Goal: Task Accomplishment & Management: Manage account settings

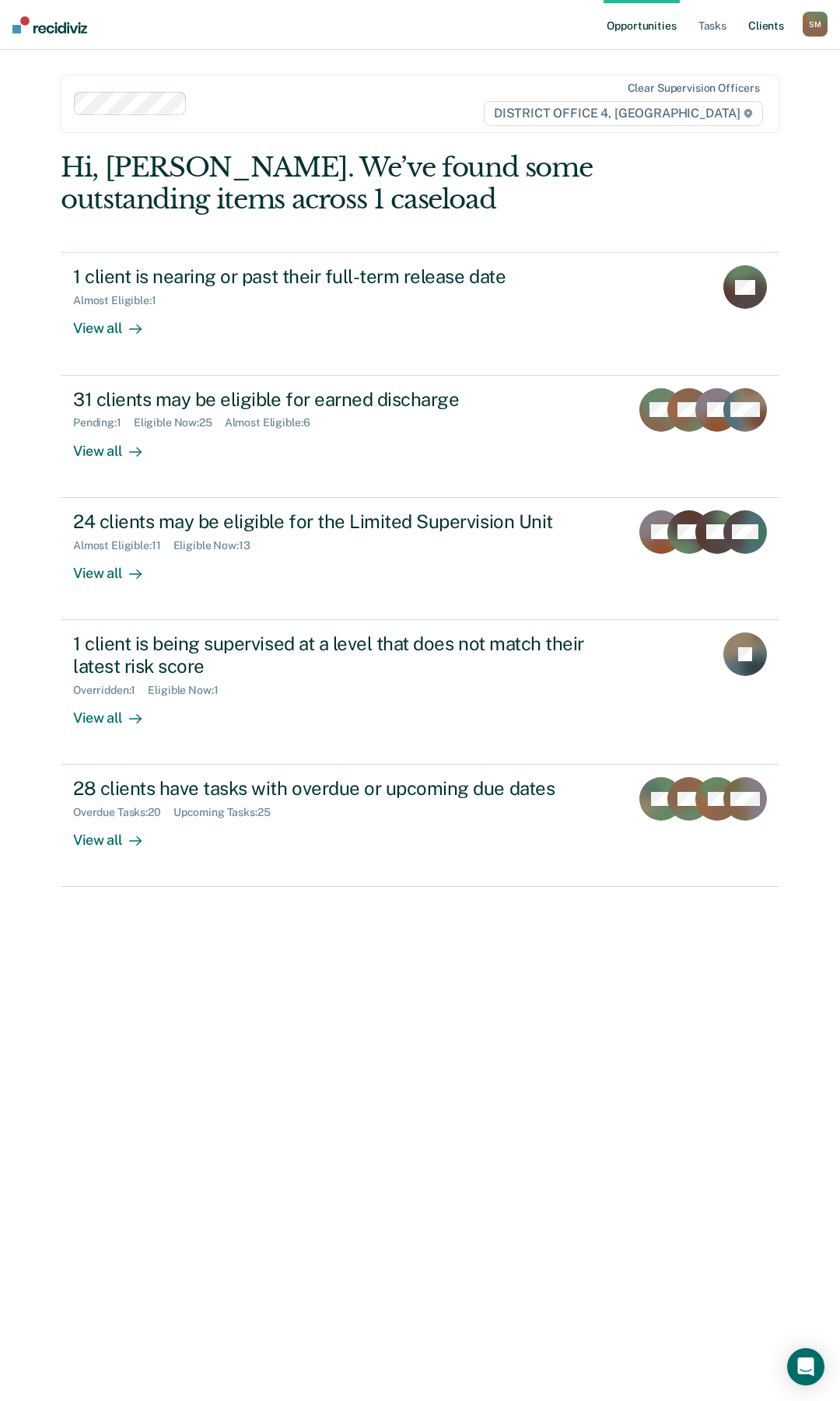
click at [773, 29] on link "Client s" at bounding box center [766, 25] width 42 height 50
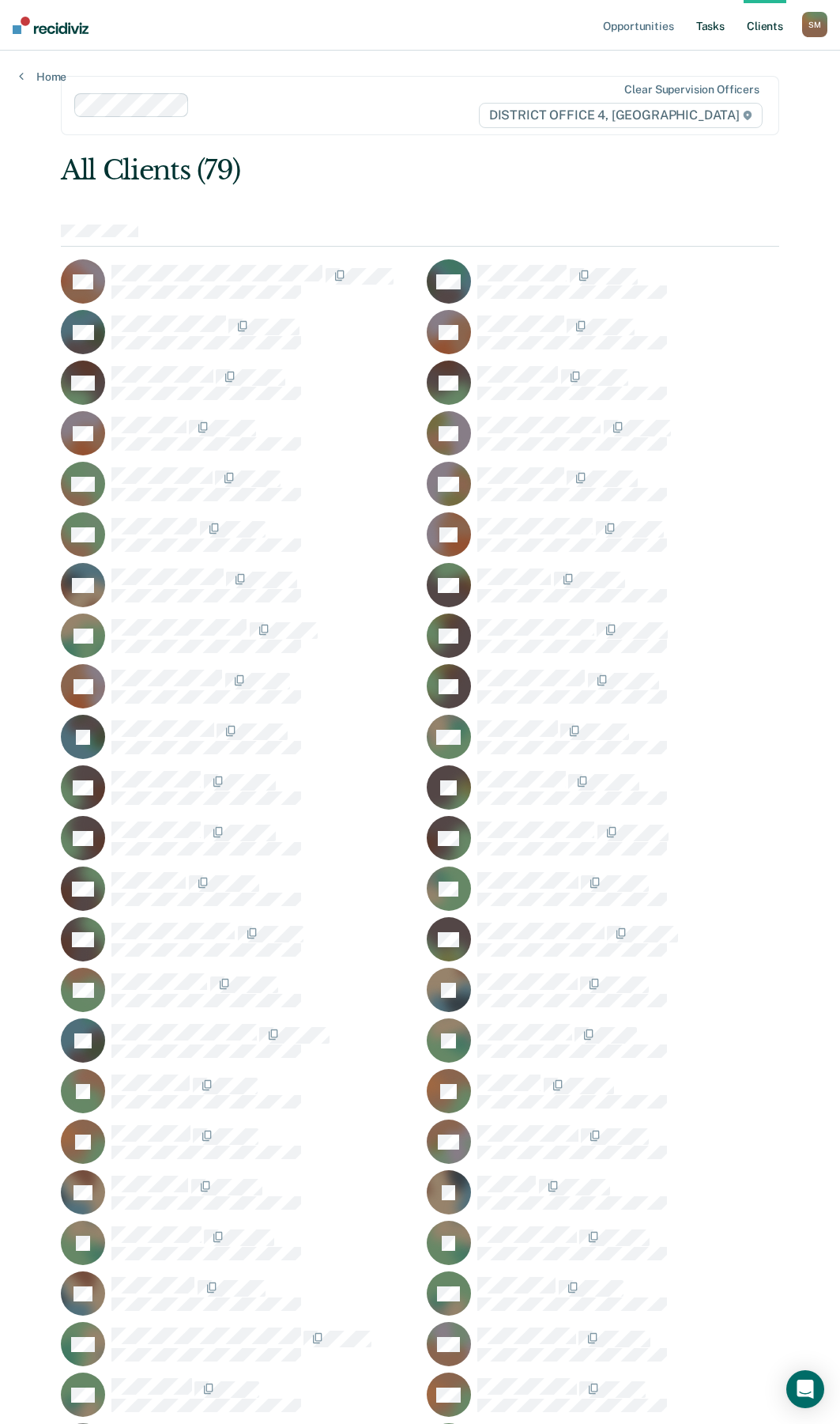
click at [713, 21] on link "Tasks" at bounding box center [710, 25] width 35 height 51
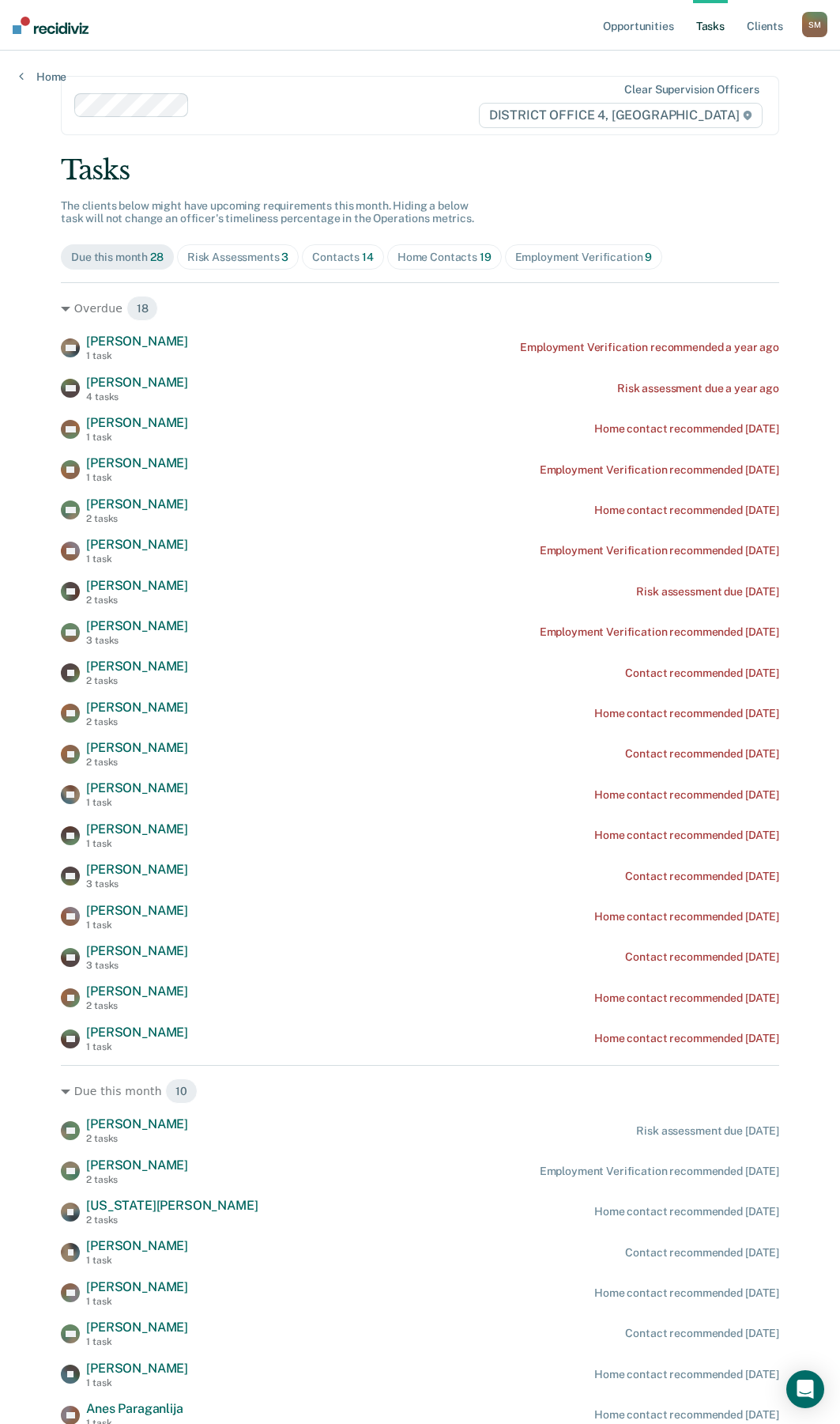
click at [350, 264] on div "Contacts 14" at bounding box center [343, 258] width 62 height 14
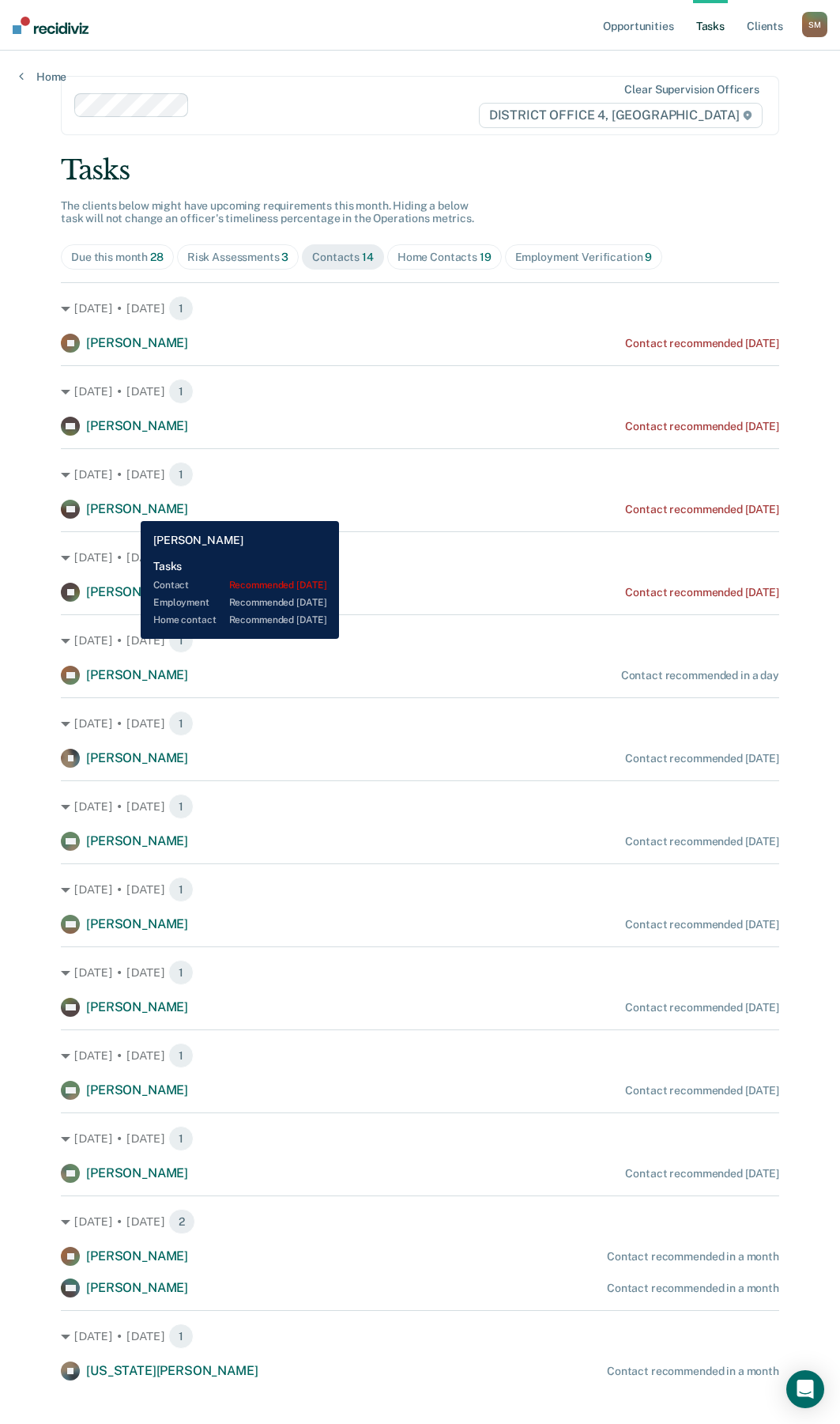
click at [129, 509] on span "[PERSON_NAME]" at bounding box center [137, 508] width 102 height 15
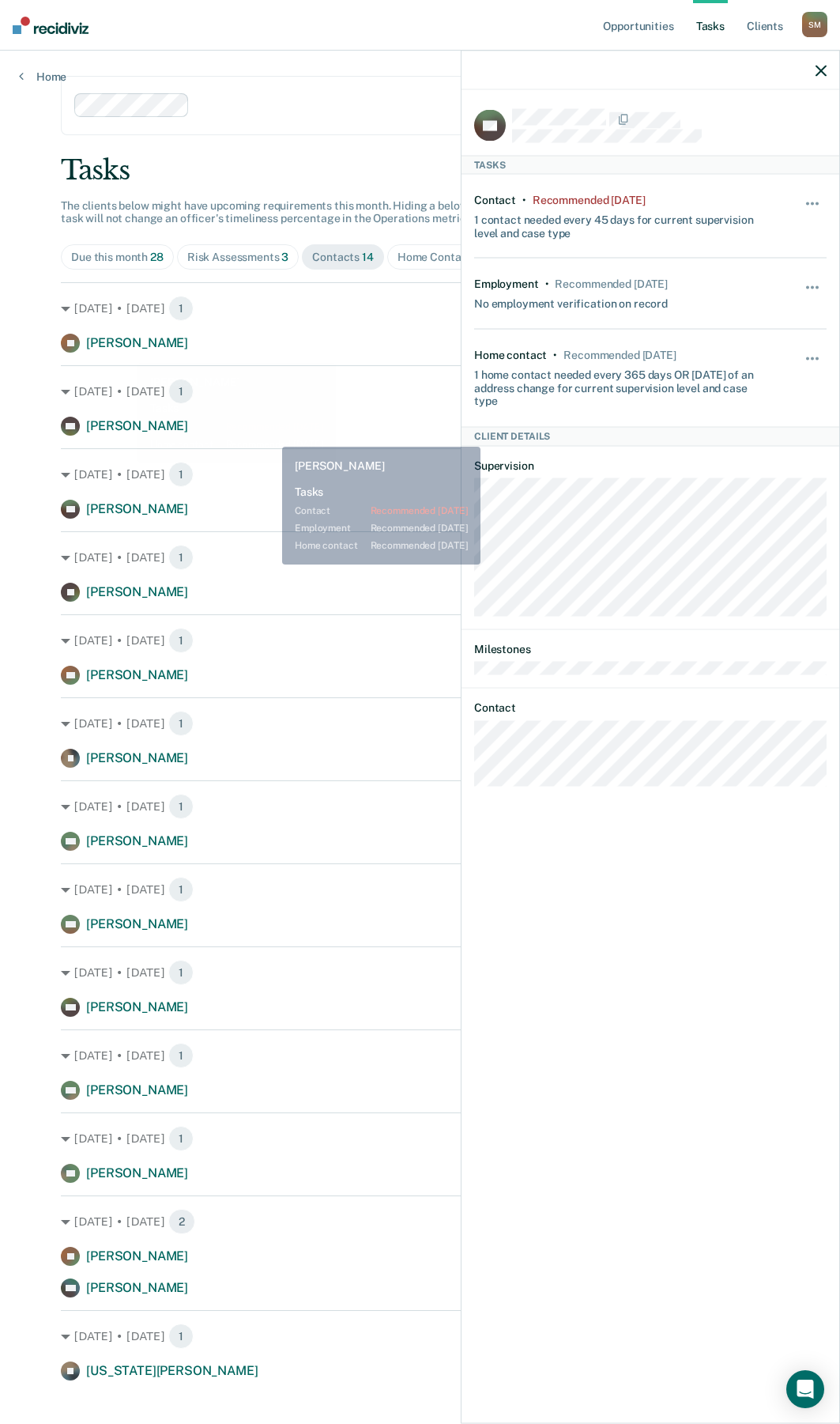
click at [275, 438] on div "[DATE] • [DATE] 1 JK [PERSON_NAME] Contact recommended [DATE] [DATE] • [DATE] 1…" at bounding box center [420, 831] width 718 height 1098
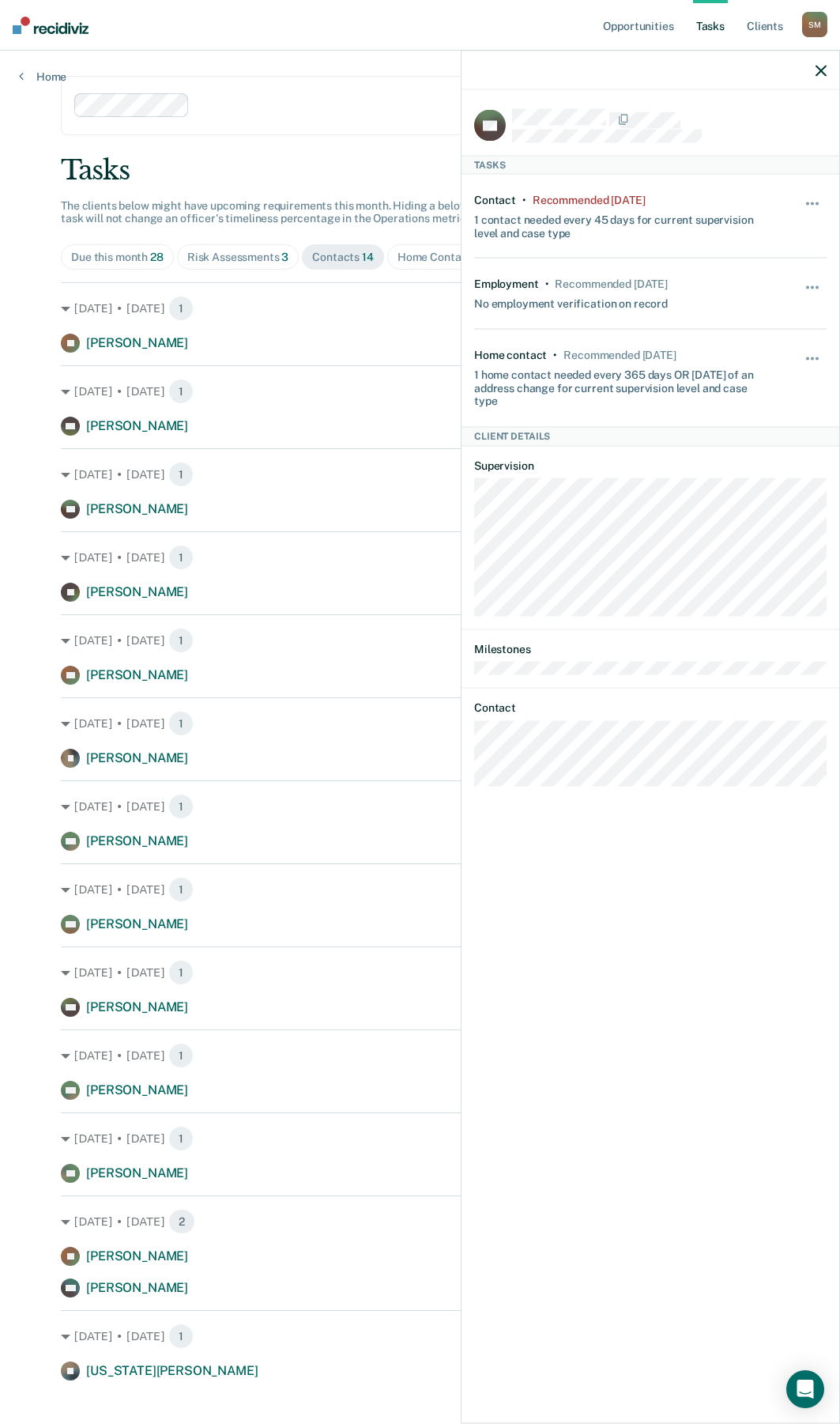
click at [822, 68] on icon "button" at bounding box center [821, 70] width 11 height 11
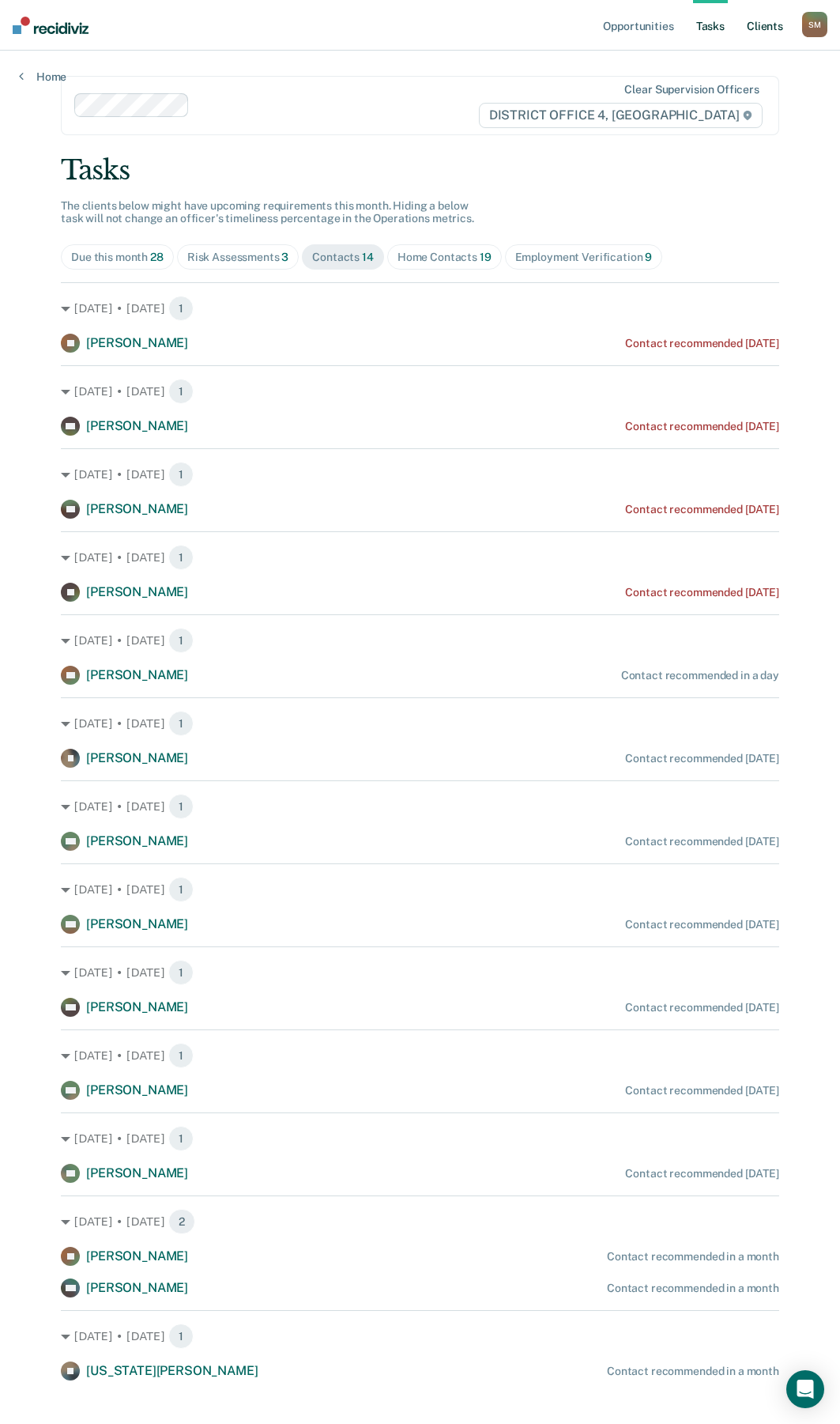
click at [773, 24] on link "Client s" at bounding box center [765, 25] width 43 height 51
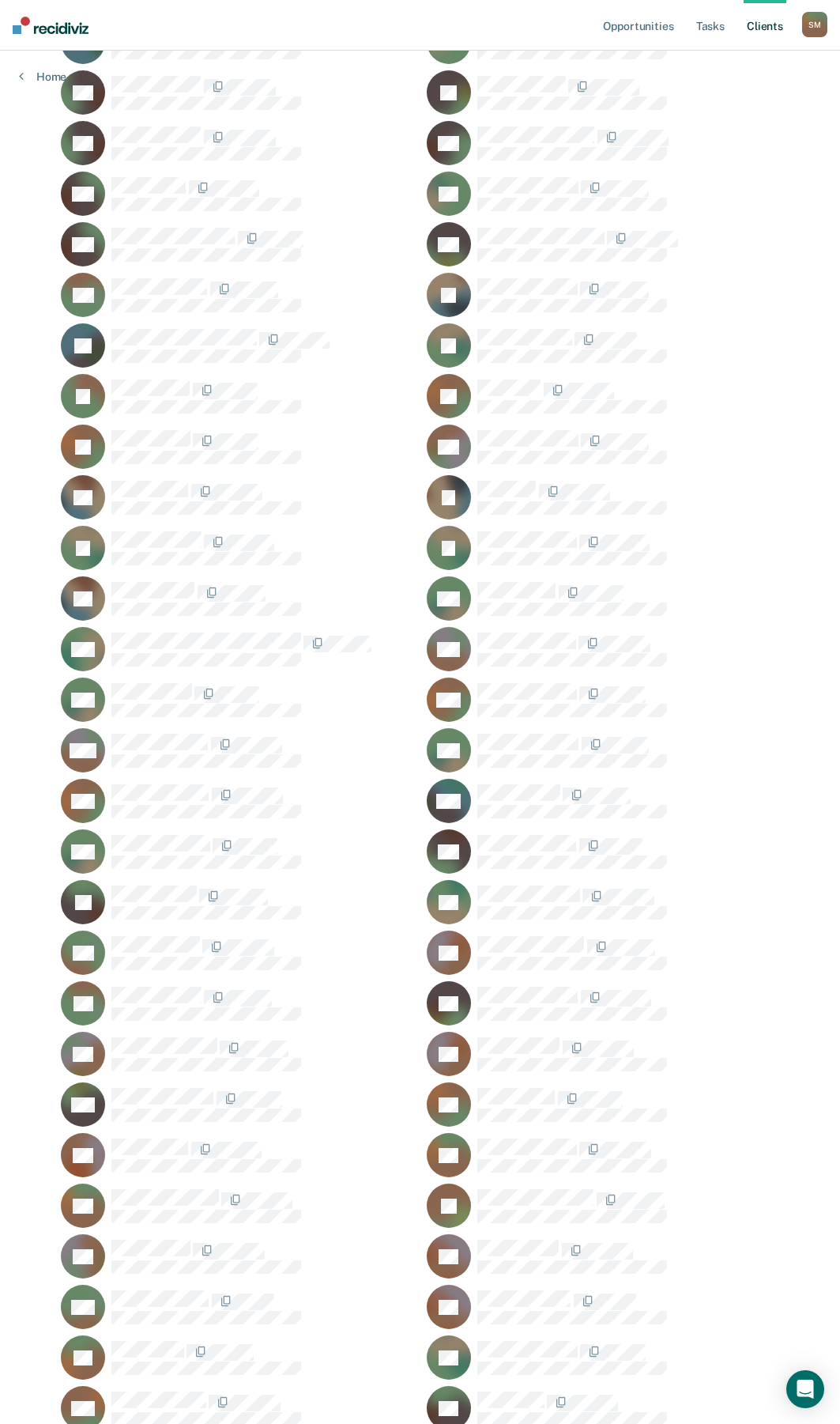
scroll to position [914, 0]
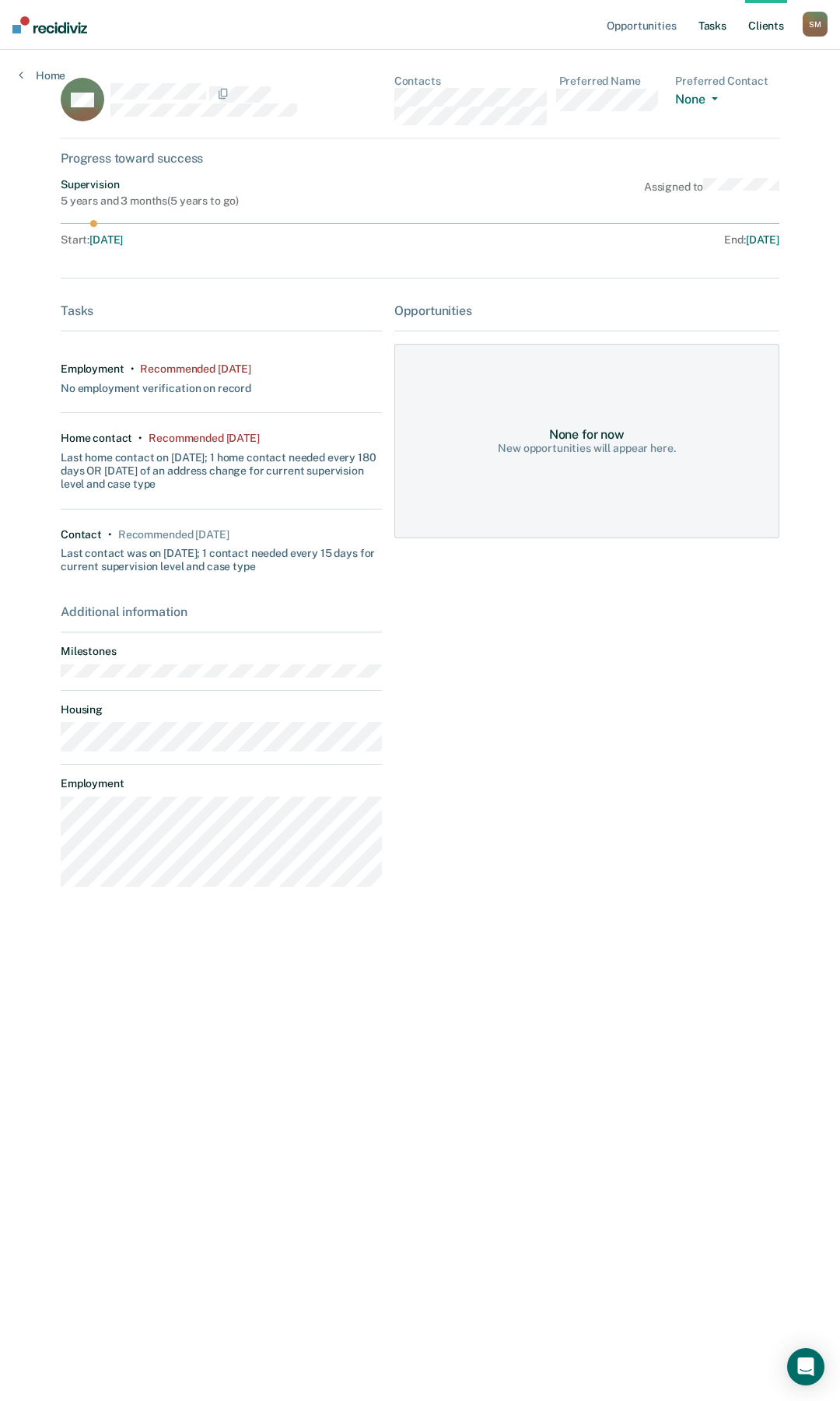
click at [712, 22] on link "Tasks" at bounding box center [712, 25] width 34 height 50
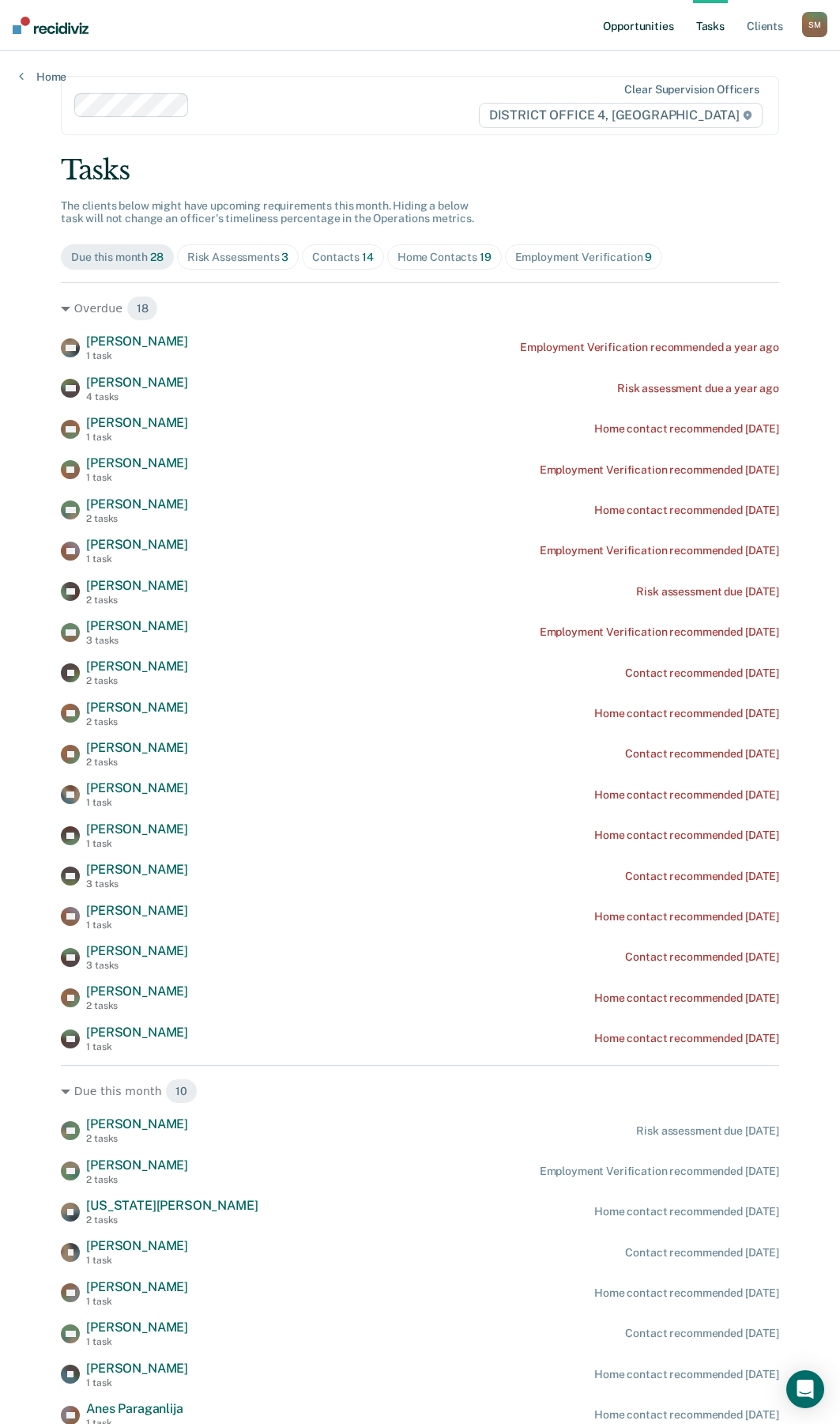
click at [651, 22] on link "Opportunities" at bounding box center [638, 25] width 77 height 51
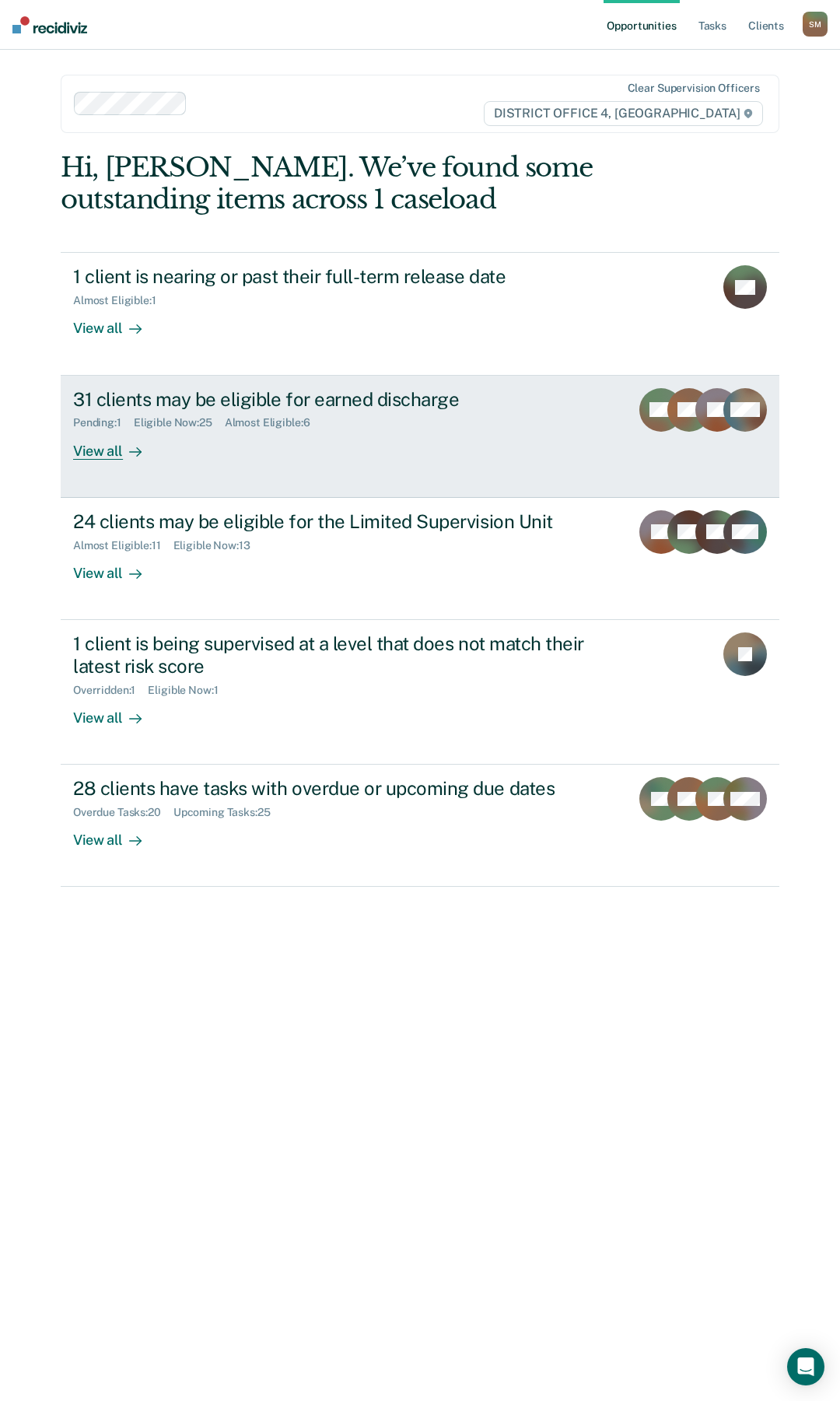
click at [391, 397] on div "31 clients may be eligible for earned discharge" at bounding box center [345, 399] width 544 height 22
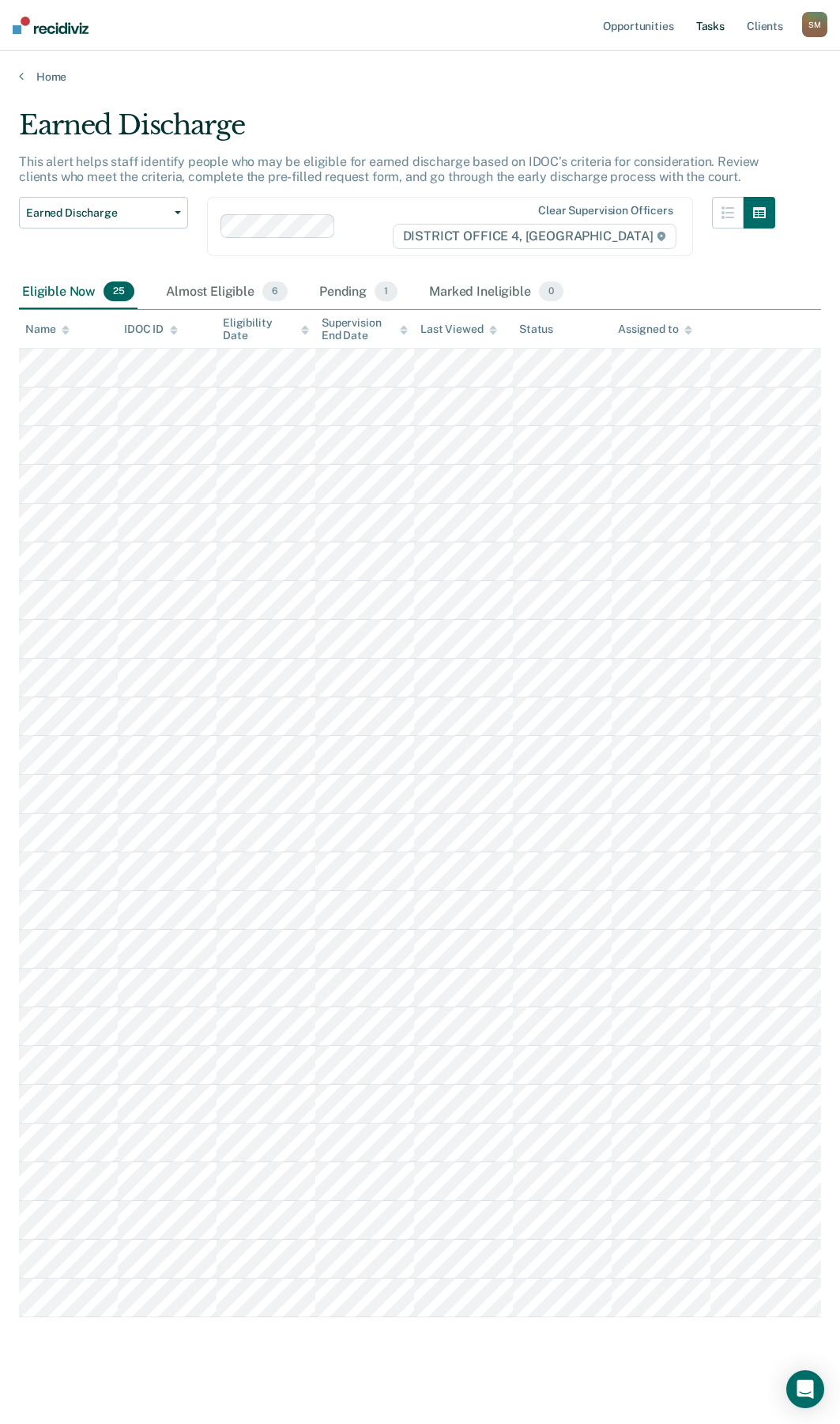
click at [714, 26] on link "Tasks" at bounding box center [710, 25] width 35 height 51
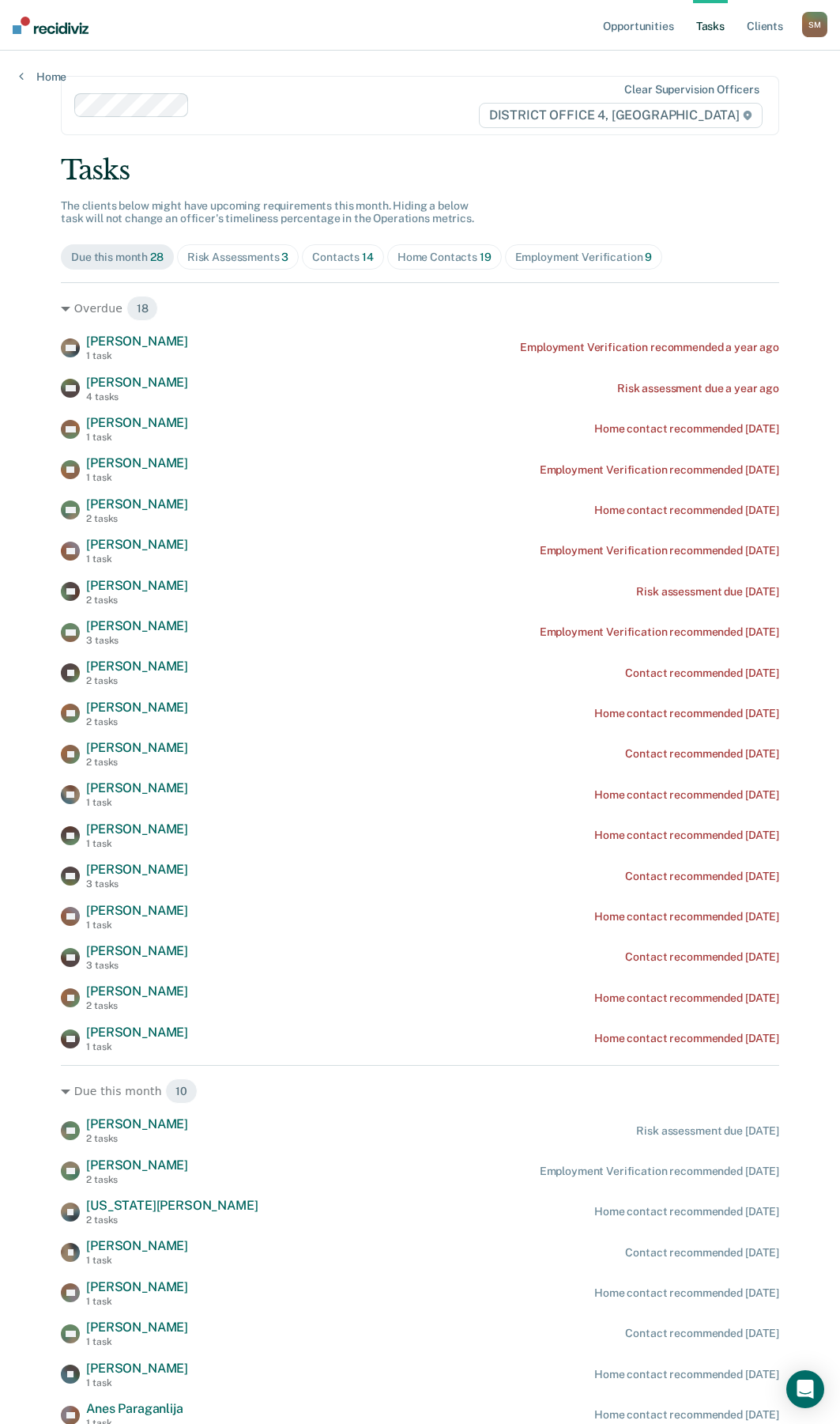
click at [347, 258] on div "Contacts 14" at bounding box center [343, 258] width 62 height 14
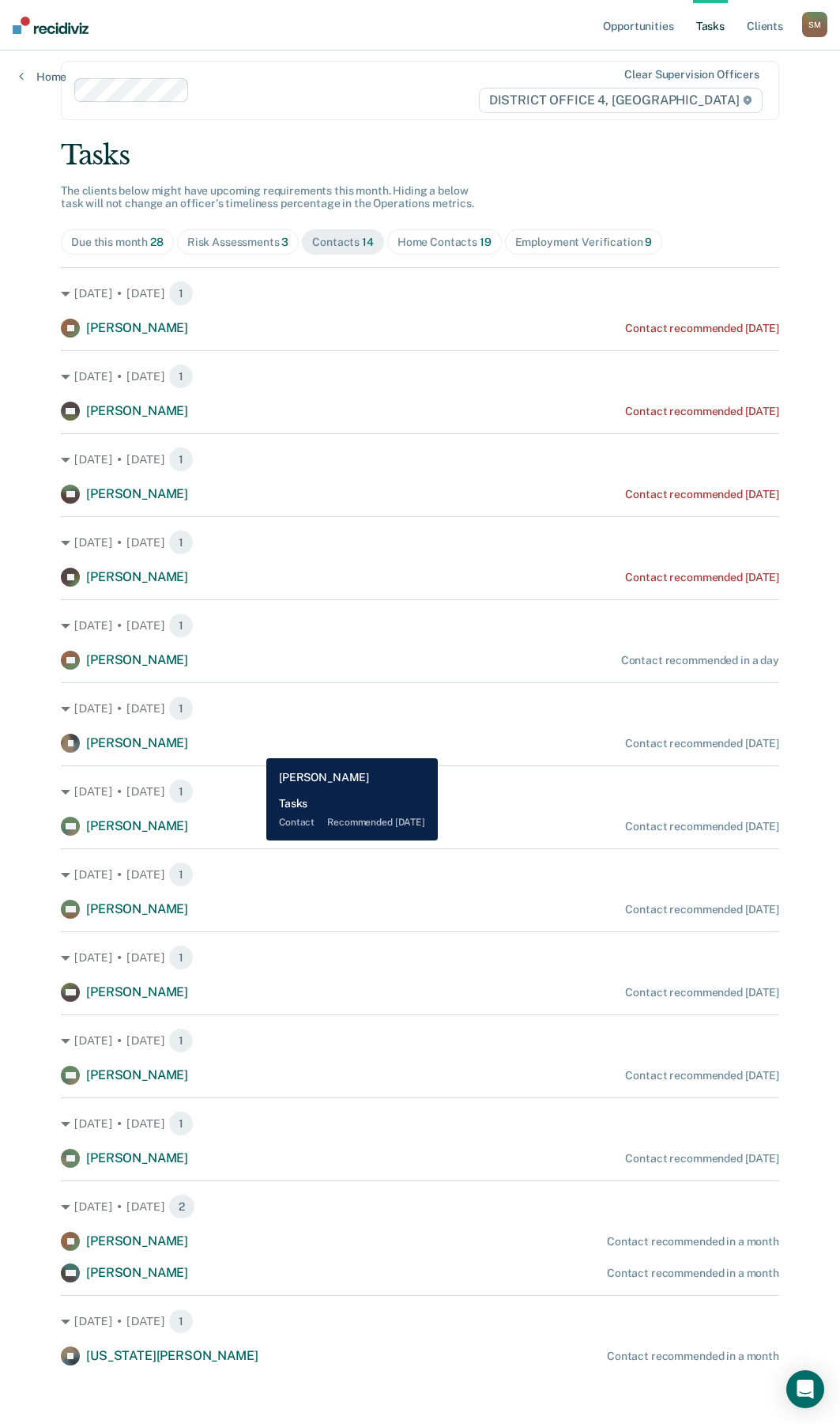
scroll to position [19, 0]
